Goal: Book appointment/travel/reservation

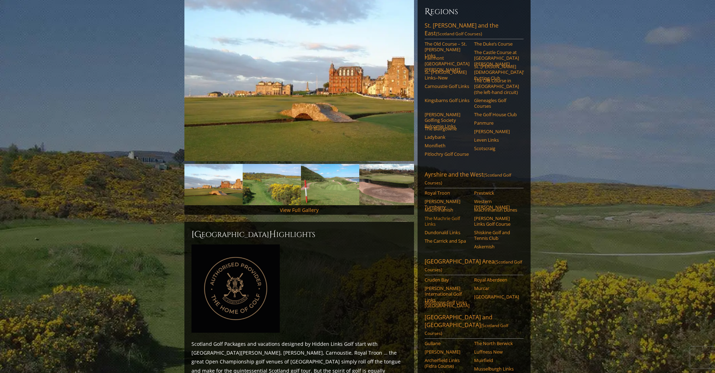
scroll to position [91, 0]
click at [450, 285] on link "[PERSON_NAME] International Golf Links [GEOGRAPHIC_DATA]" at bounding box center [447, 296] width 45 height 23
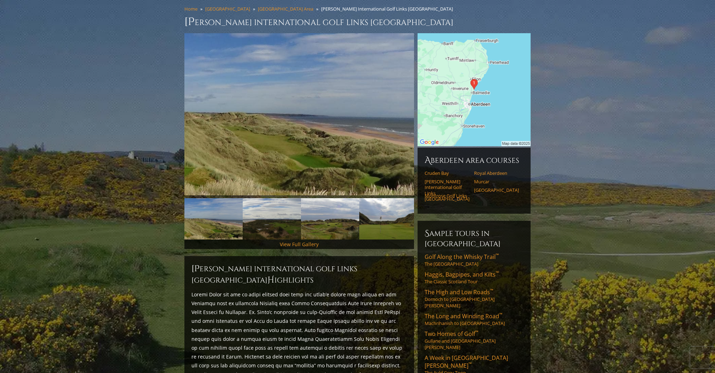
scroll to position [55, 0]
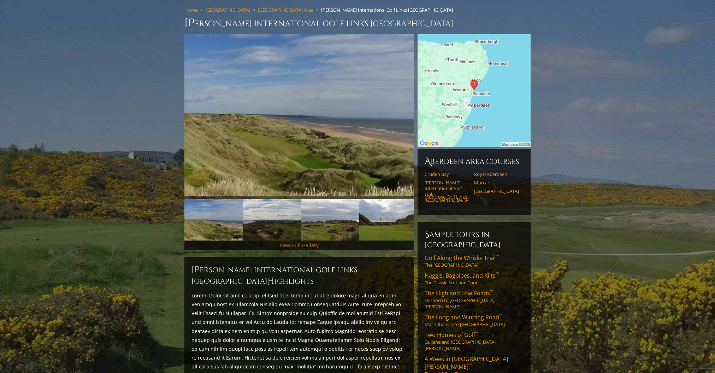
click at [299, 242] on link "View Full Gallery" at bounding box center [299, 245] width 39 height 7
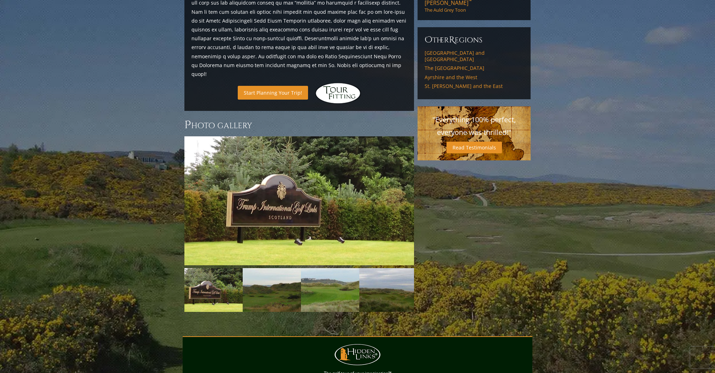
scroll to position [513, 0]
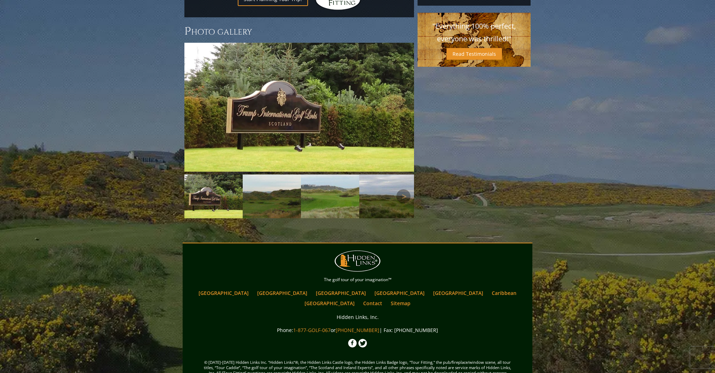
click at [262, 181] on img at bounding box center [272, 197] width 58 height 44
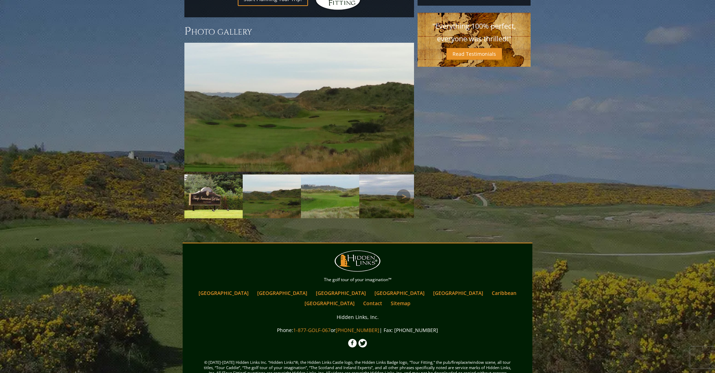
click at [324, 183] on img at bounding box center [330, 197] width 58 height 44
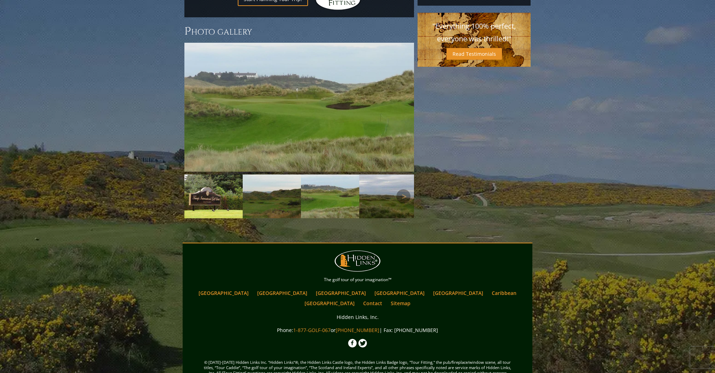
click at [384, 183] on img at bounding box center [388, 197] width 58 height 44
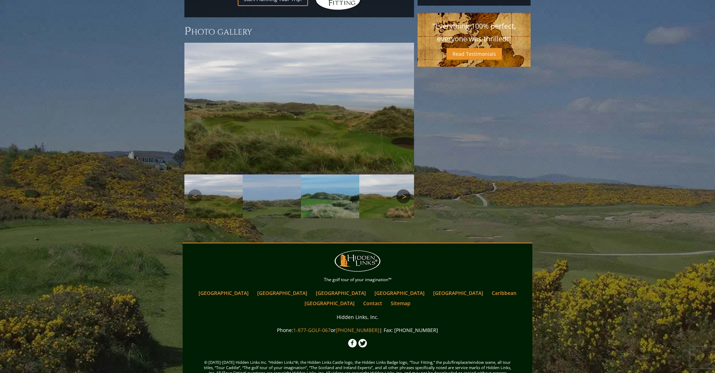
click at [406, 189] on link "Next" at bounding box center [404, 196] width 14 height 14
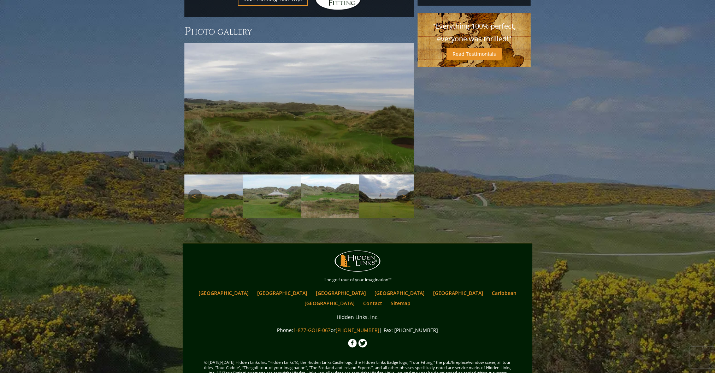
click at [263, 178] on img at bounding box center [272, 197] width 58 height 44
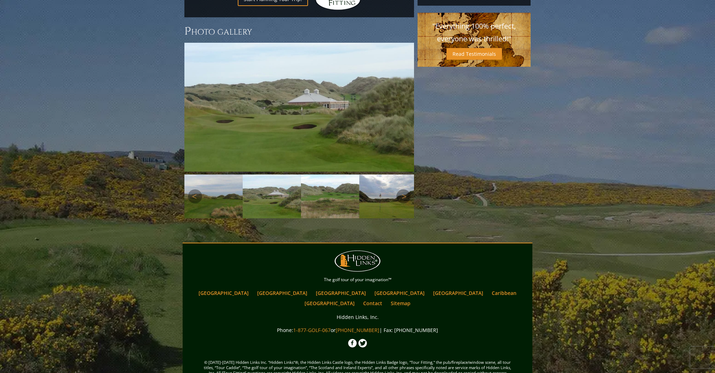
click at [324, 178] on img at bounding box center [330, 197] width 58 height 44
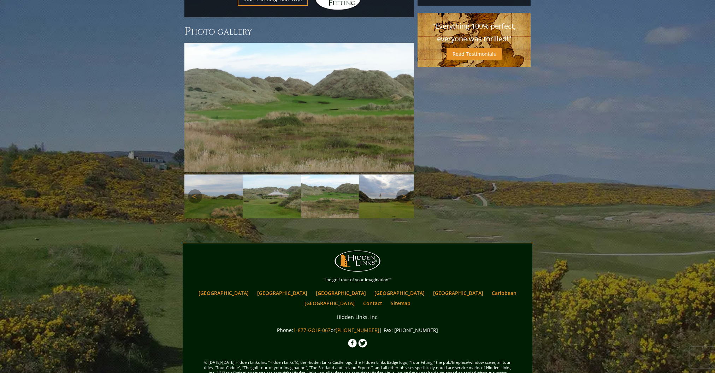
click at [392, 177] on img at bounding box center [388, 197] width 58 height 44
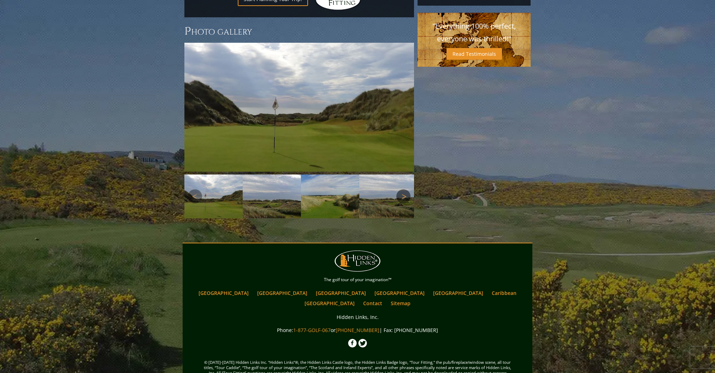
click at [402, 189] on link "Next" at bounding box center [404, 196] width 14 height 14
